Goal: Task Accomplishment & Management: Complete application form

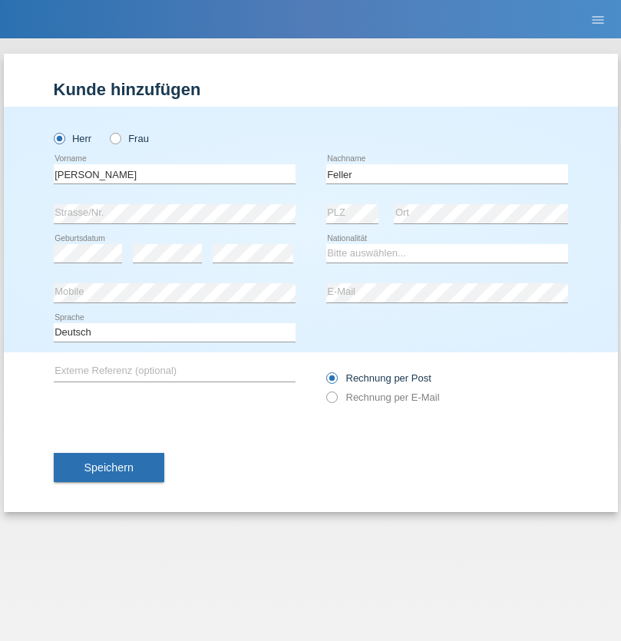
type input "Feller"
select select "CH"
select select "en"
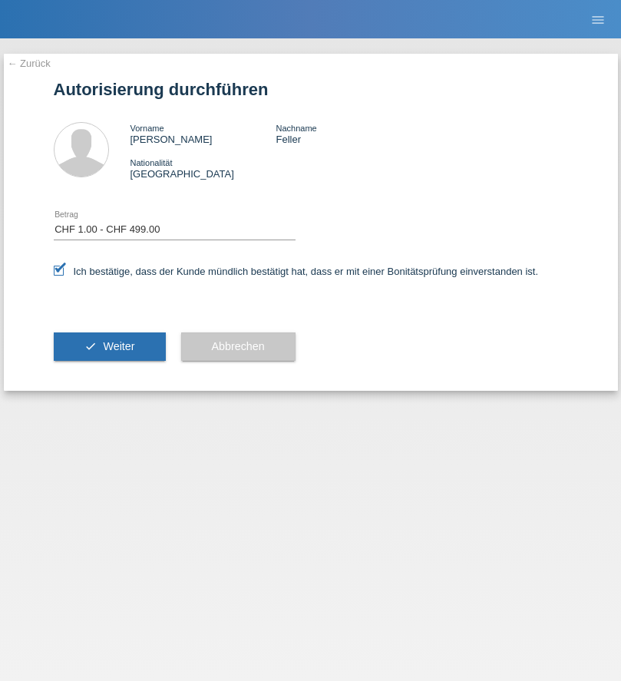
select select "1"
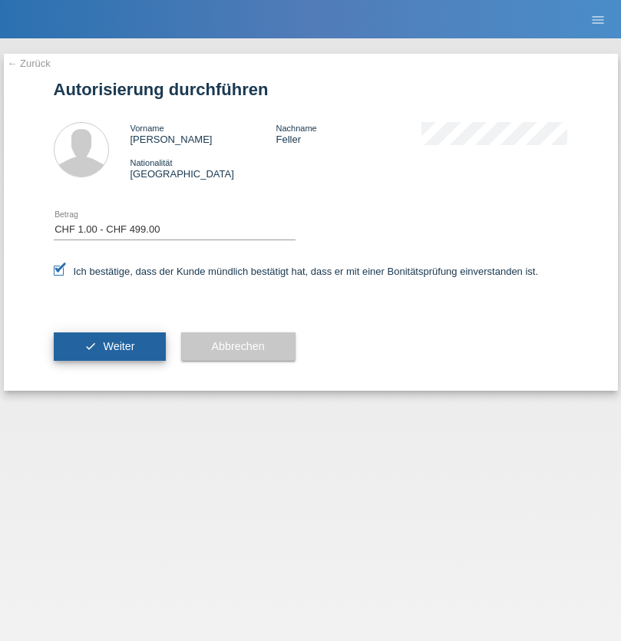
click at [109, 346] on span "Weiter" at bounding box center [118, 346] width 31 height 12
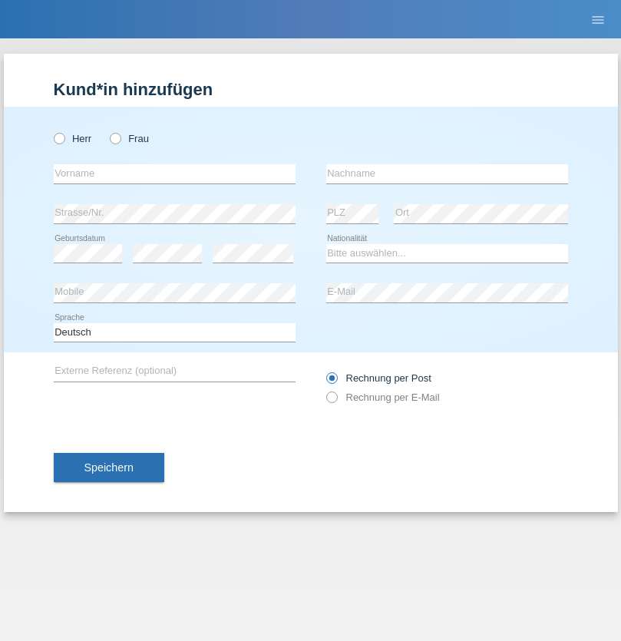
radio input "true"
click at [174, 173] on input "text" at bounding box center [175, 173] width 242 height 19
type input "[PERSON_NAME]"
click at [447, 173] on input "text" at bounding box center [447, 173] width 242 height 19
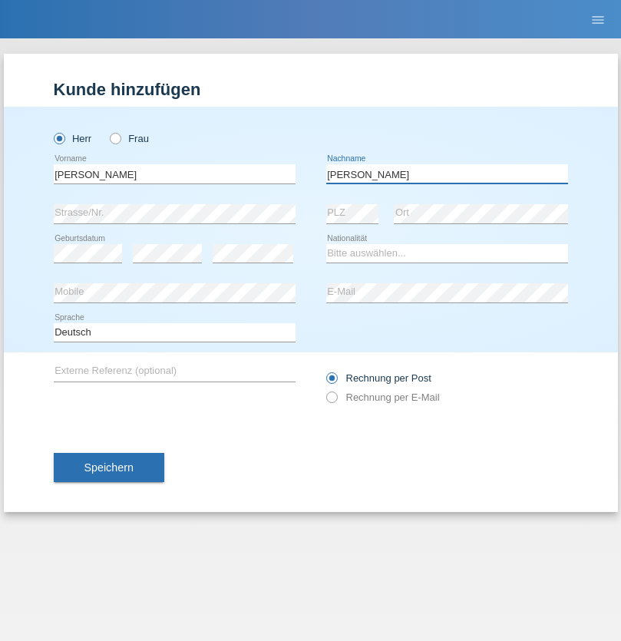
type input "Perrin"
select select "CH"
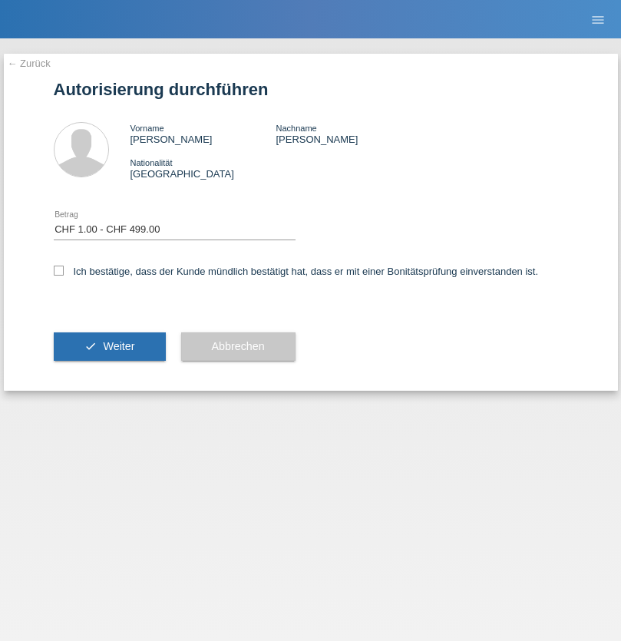
select select "1"
checkbox input "true"
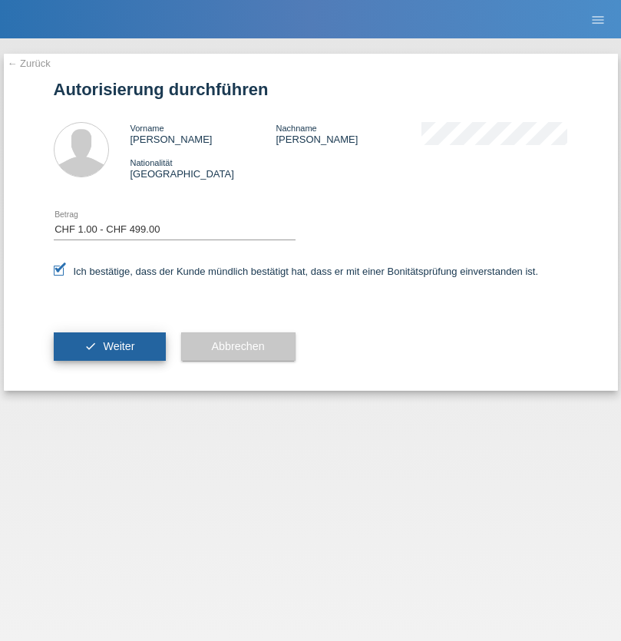
click at [109, 346] on span "Weiter" at bounding box center [118, 346] width 31 height 12
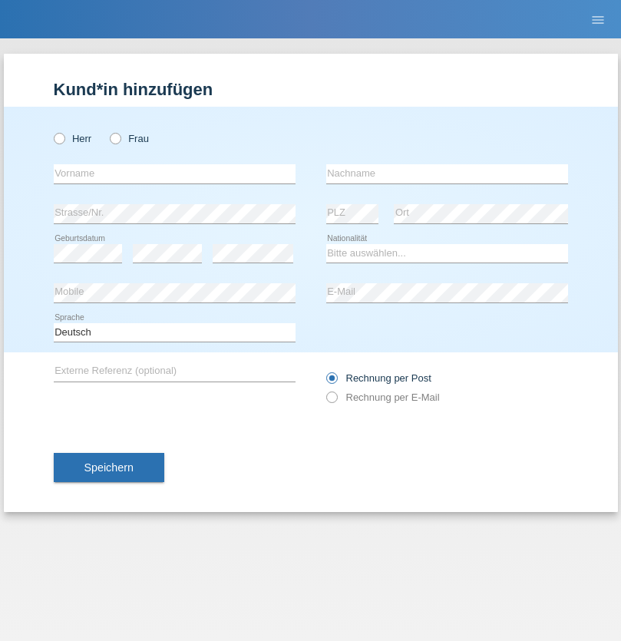
radio input "true"
click at [174, 173] on input "text" at bounding box center [175, 173] width 242 height 19
type input "[PERSON_NAME]"
click at [447, 173] on input "text" at bounding box center [447, 173] width 242 height 19
type input "Romdhane"
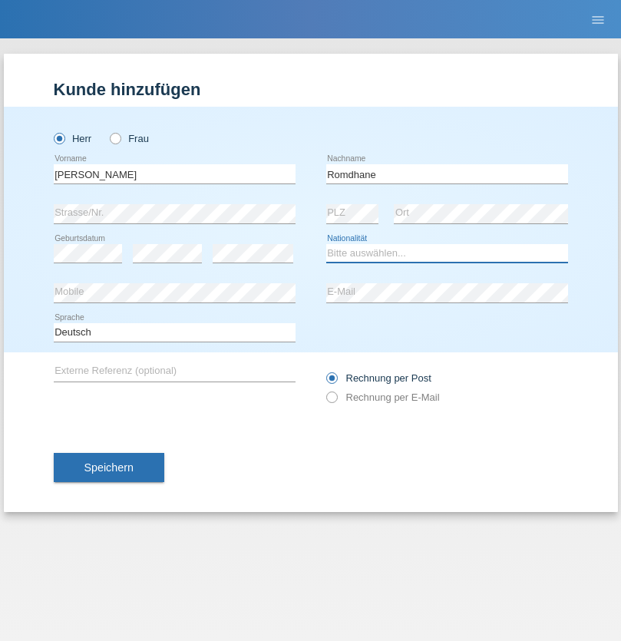
select select "TN"
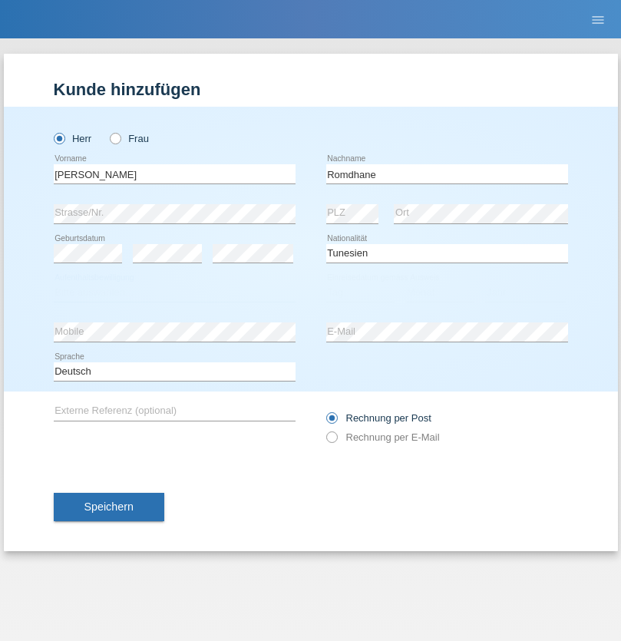
select select "C"
select select "05"
select select "02"
select select "1979"
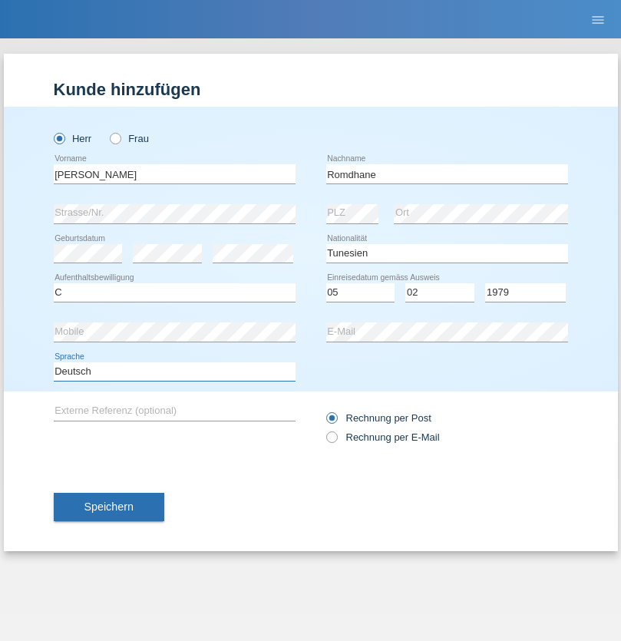
select select "en"
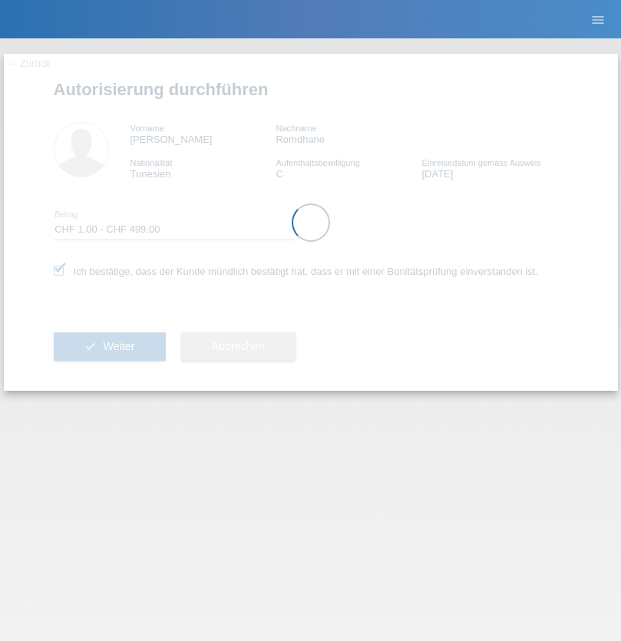
select select "1"
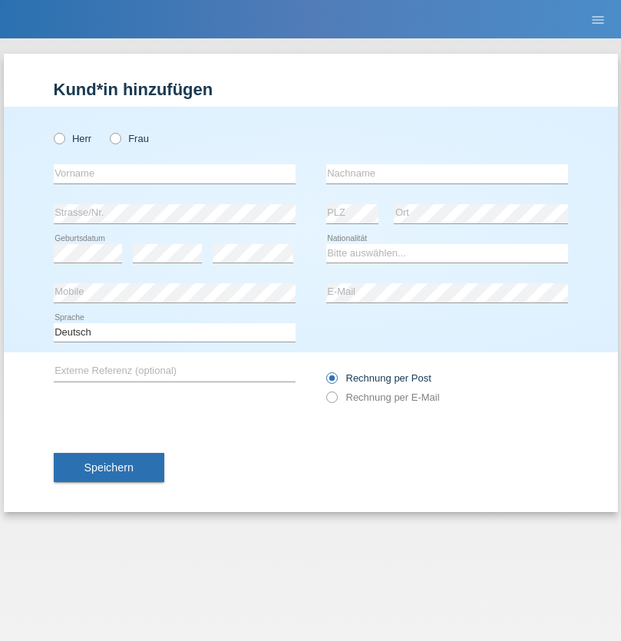
radio input "true"
click at [174, 173] on input "text" at bounding box center [175, 173] width 242 height 19
type input "[PERSON_NAME]"
click at [447, 173] on input "text" at bounding box center [447, 173] width 242 height 19
type input "Zatloukal"
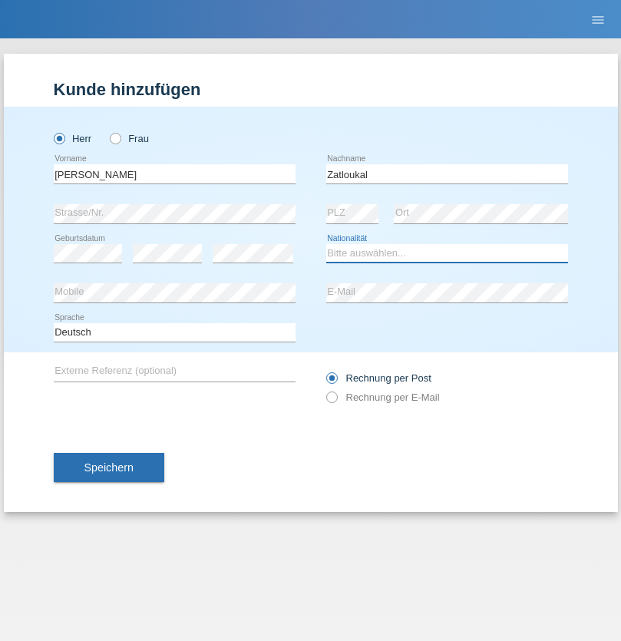
select select "CH"
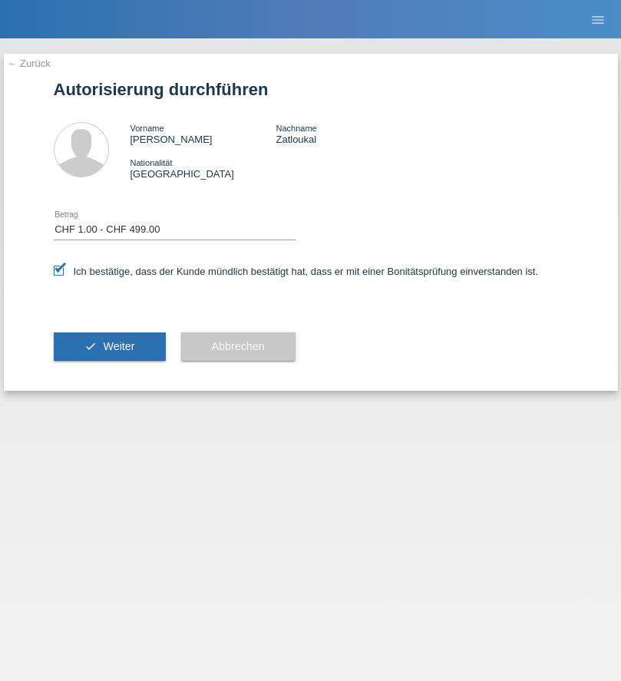
select select "1"
click at [109, 346] on span "Weiter" at bounding box center [118, 346] width 31 height 12
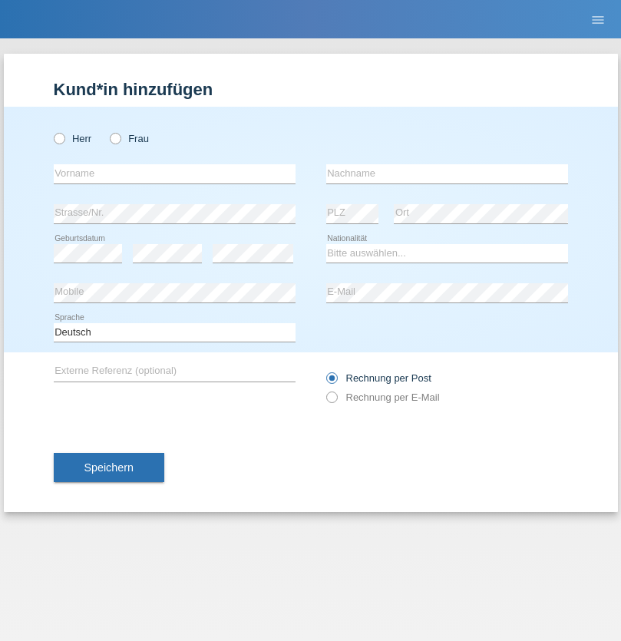
radio input "true"
select select "CH"
radio input "true"
click at [174, 173] on input "text" at bounding box center [175, 173] width 242 height 19
type input "Zsolt"
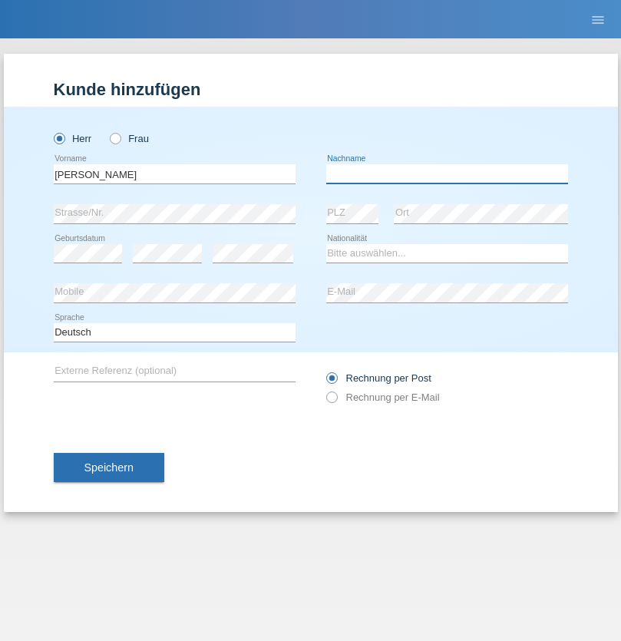
click at [447, 173] on input "text" at bounding box center [447, 173] width 242 height 19
type input "Kappelmayer"
select select "MG"
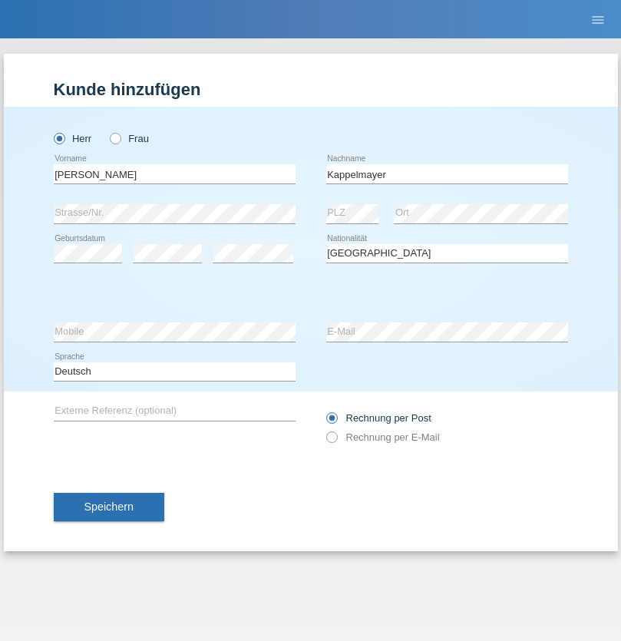
select select "C"
select select "30"
select select "08"
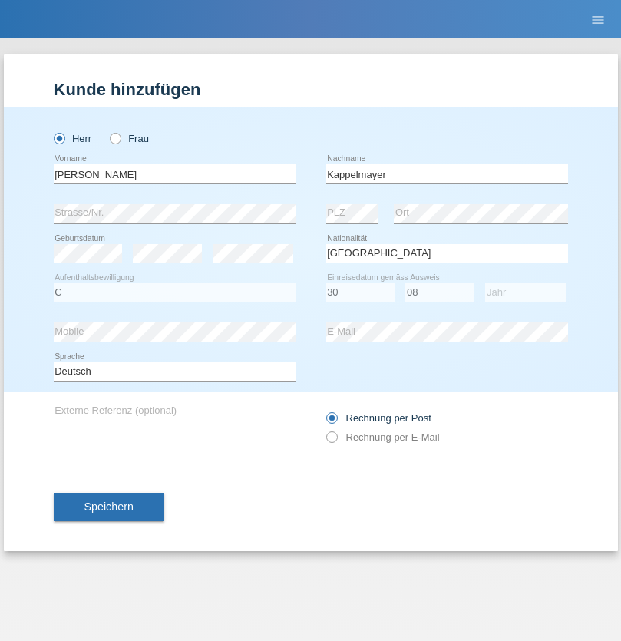
select select "2021"
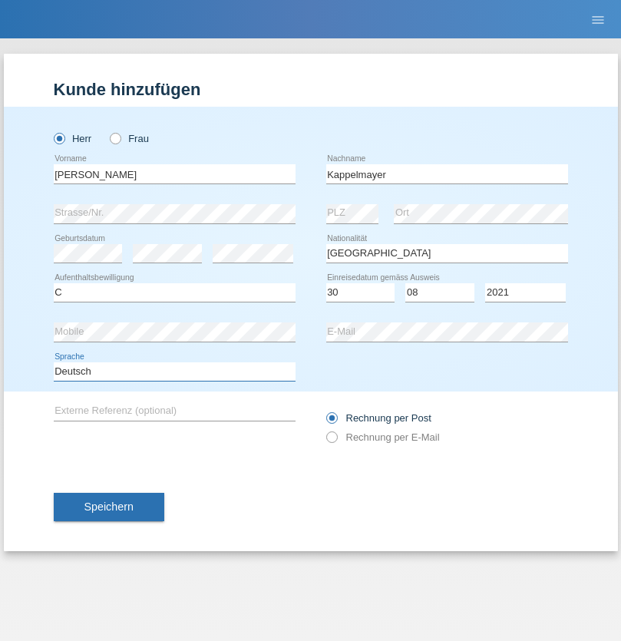
select select "en"
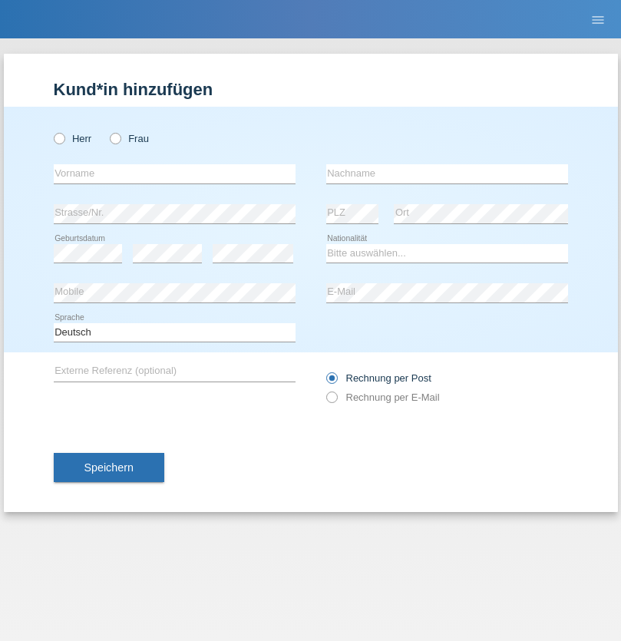
radio input "true"
click at [174, 173] on input "text" at bounding box center [175, 173] width 242 height 19
type input "firat"
click at [447, 173] on input "text" at bounding box center [447, 173] width 242 height 19
type input "kara"
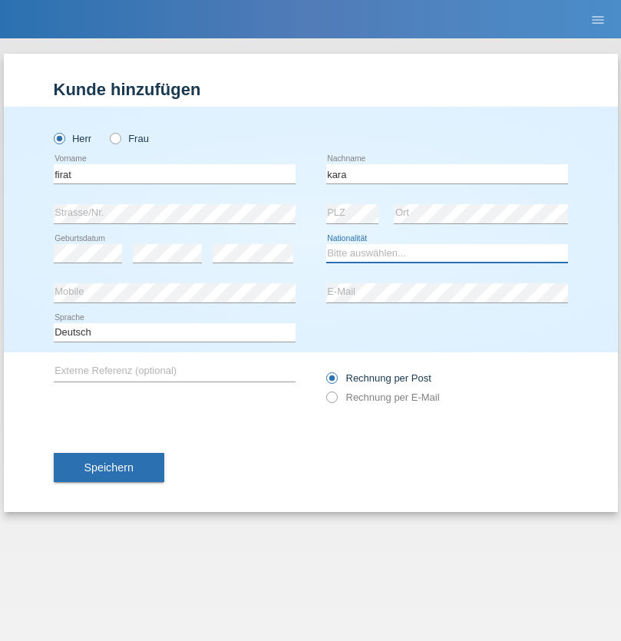
select select "CH"
radio input "true"
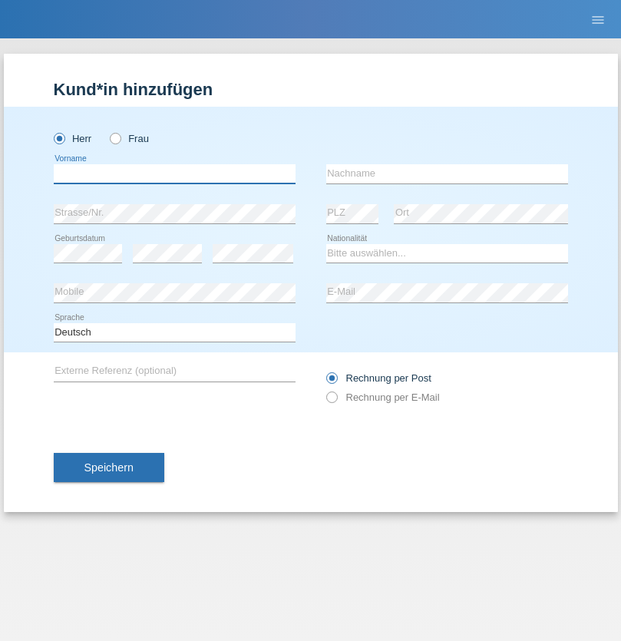
click at [174, 173] on input "text" at bounding box center [175, 173] width 242 height 19
type input "[PERSON_NAME]"
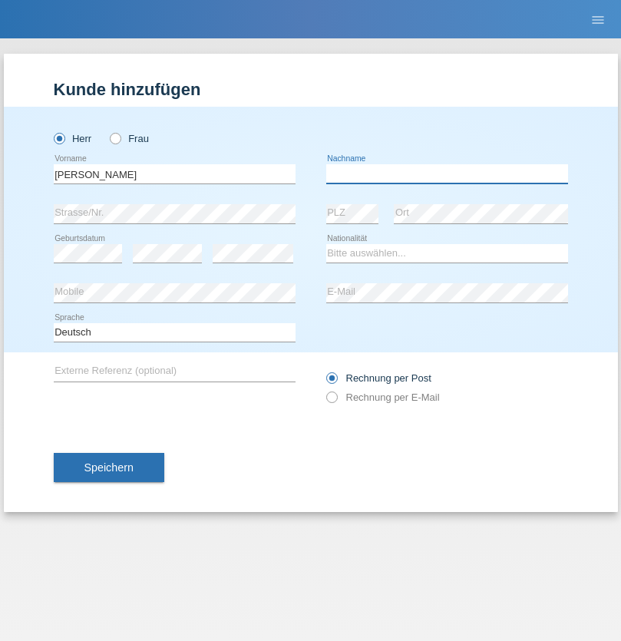
click at [447, 173] on input "text" at bounding box center [447, 173] width 242 height 19
type input "Panda nzinga"
select select "MN"
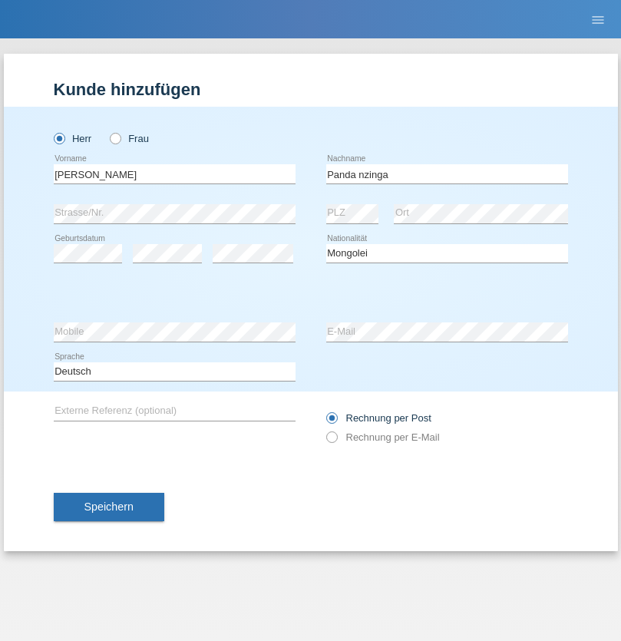
select select "C"
select select "28"
select select "11"
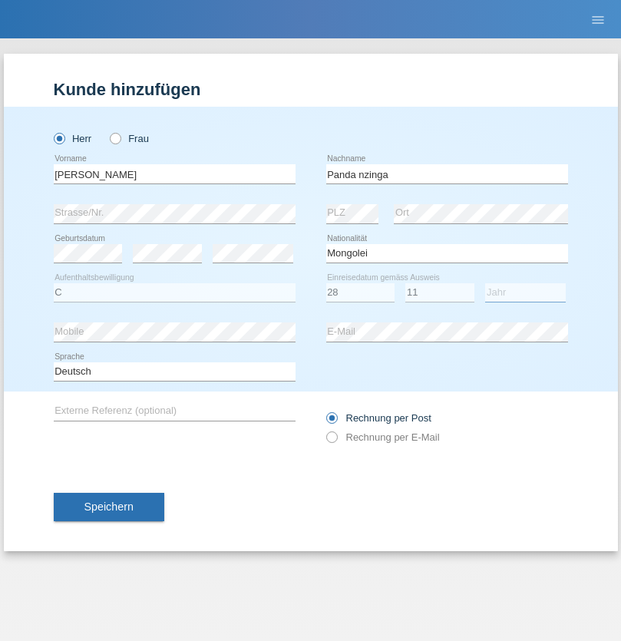
select select "2001"
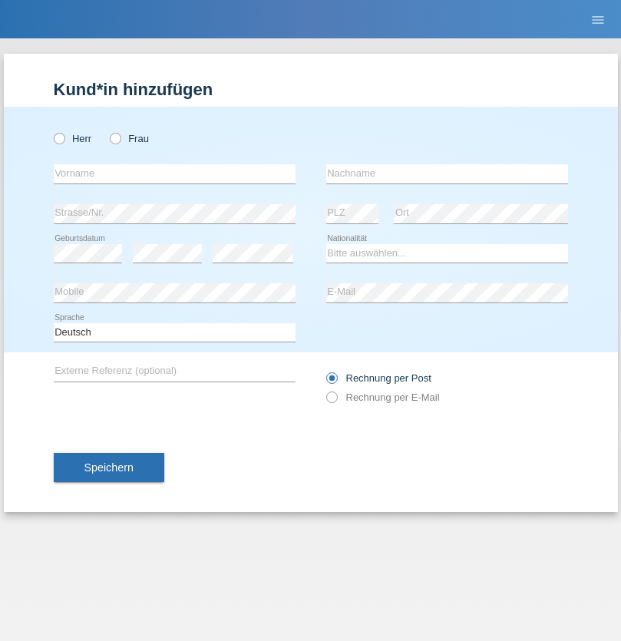
radio input "true"
select select "HU"
select select "C"
select select "30"
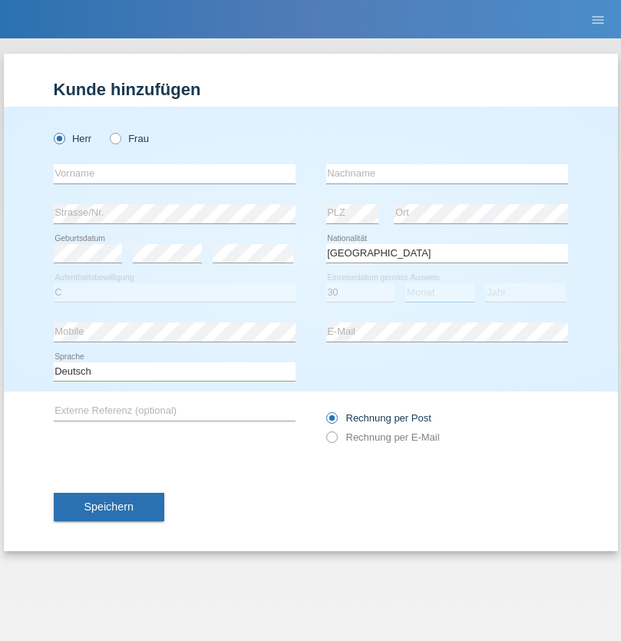
select select "10"
select select "2021"
